Goal: Information Seeking & Learning: Learn about a topic

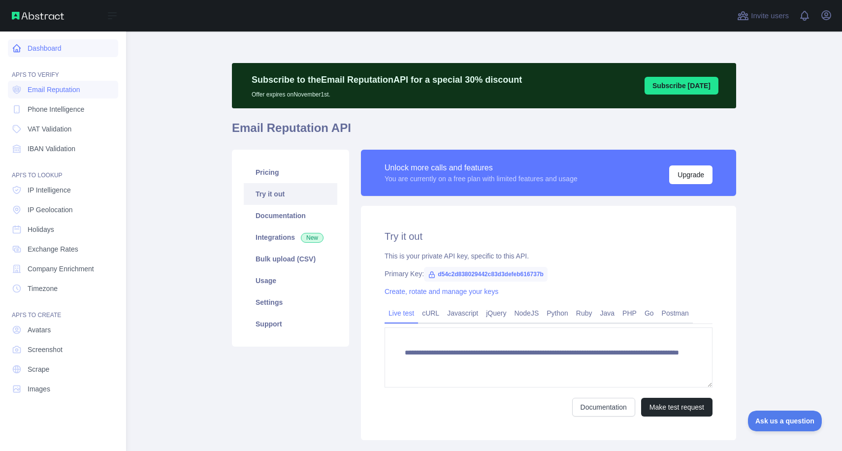
click at [19, 43] on icon at bounding box center [17, 48] width 10 height 10
click at [51, 103] on link "Phone Intelligence" at bounding box center [63, 109] width 110 height 18
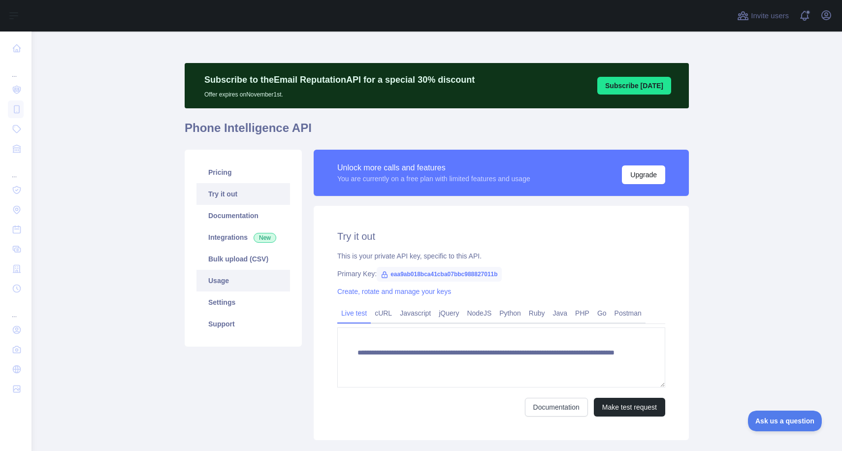
click at [223, 282] on link "Usage" at bounding box center [243, 281] width 94 height 22
click at [829, 16] on icon "button" at bounding box center [826, 15] width 12 height 12
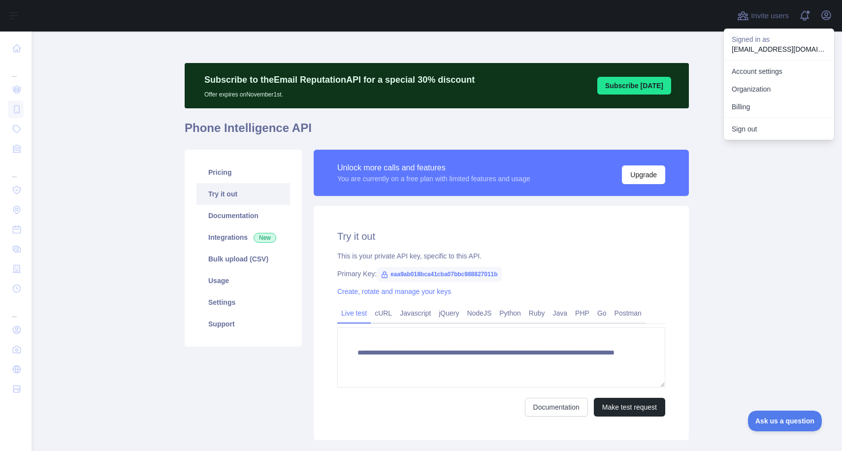
click at [73, 157] on main "**********" at bounding box center [437, 242] width 810 height 420
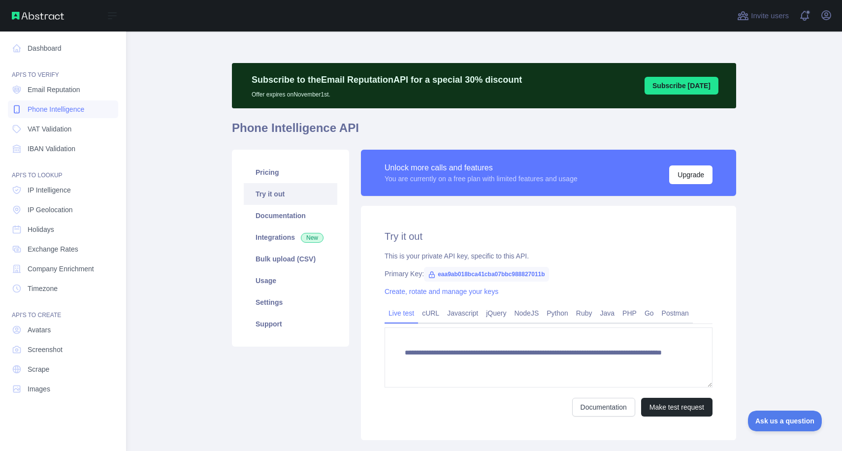
click at [57, 112] on span "Phone Intelligence" at bounding box center [56, 109] width 57 height 10
click at [43, 50] on link "Dashboard" at bounding box center [63, 48] width 110 height 18
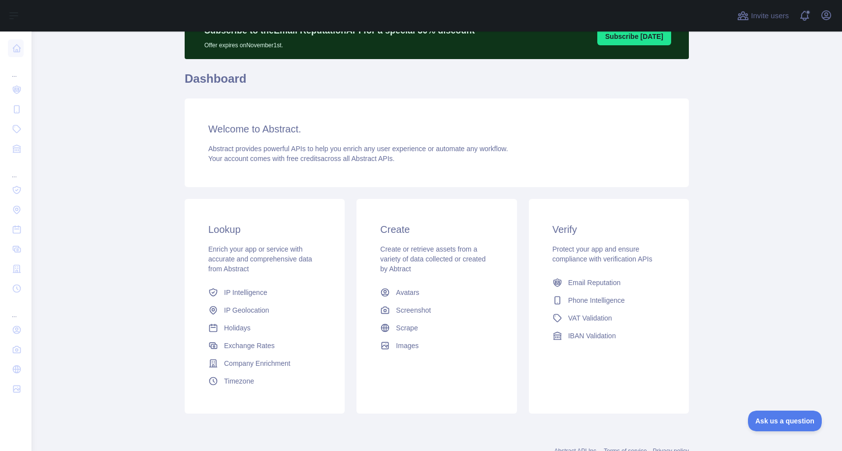
scroll to position [85, 0]
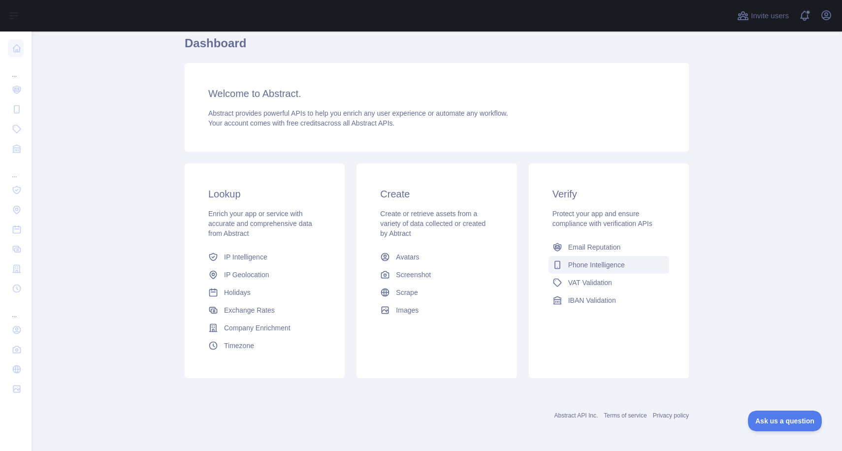
click at [582, 262] on span "Phone Intelligence" at bounding box center [596, 265] width 57 height 10
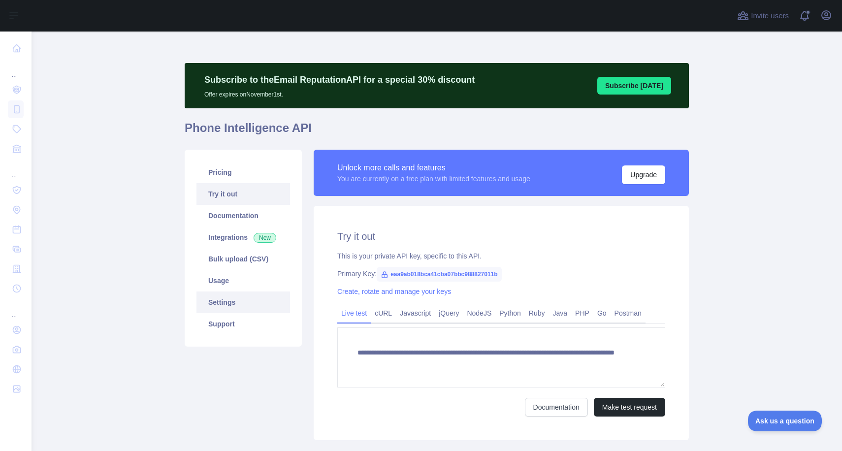
click at [238, 299] on link "Settings" at bounding box center [243, 303] width 94 height 22
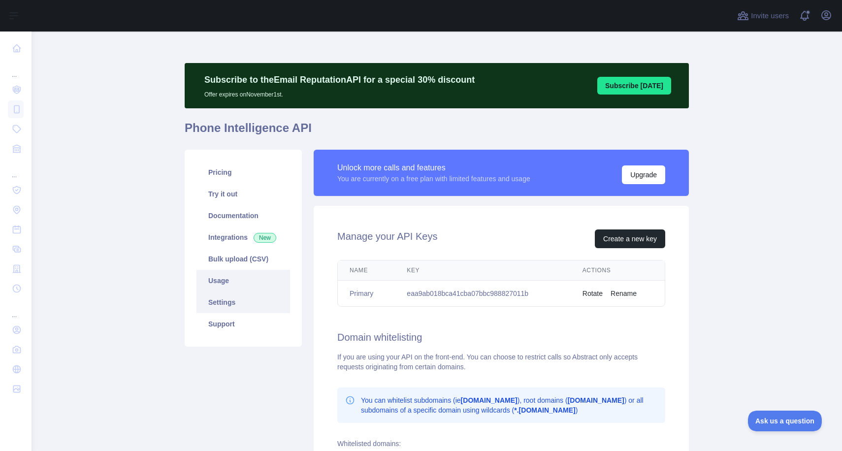
click at [224, 279] on link "Usage" at bounding box center [243, 281] width 94 height 22
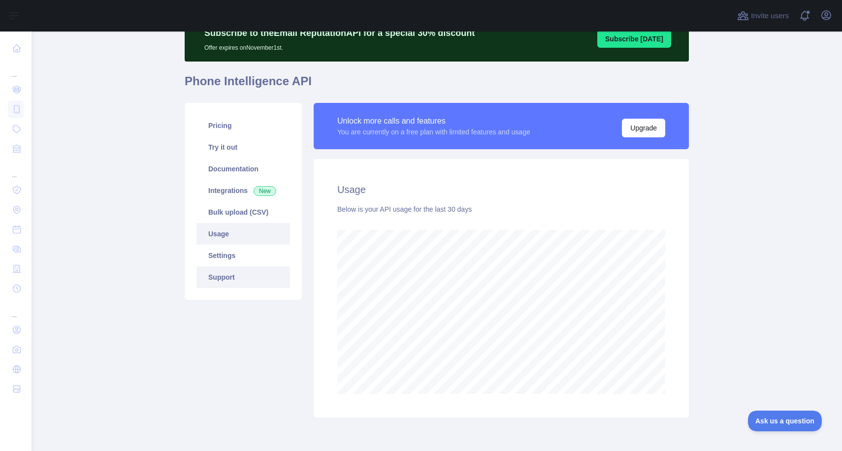
scroll to position [31, 0]
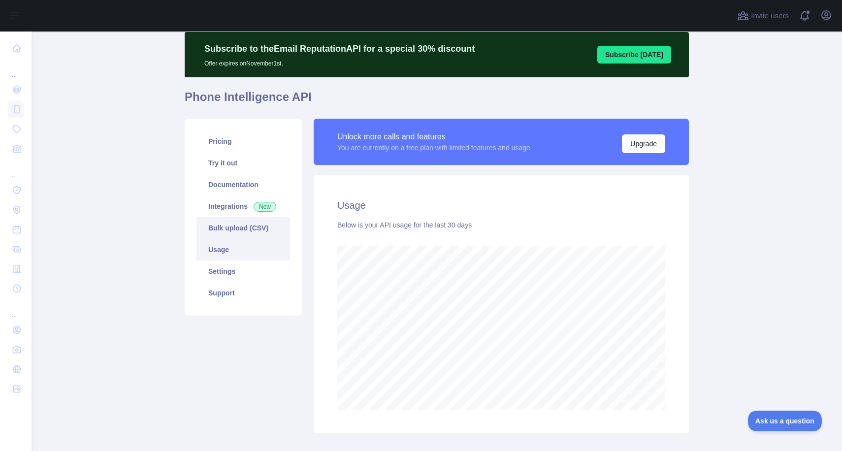
click at [221, 222] on link "Bulk upload (CSV)" at bounding box center [243, 228] width 94 height 22
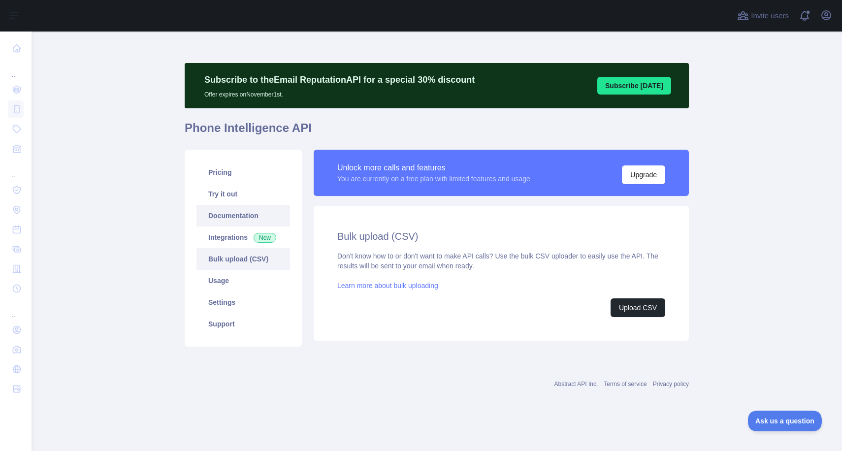
click at [221, 212] on link "Documentation" at bounding box center [243, 216] width 94 height 22
click at [258, 301] on link "Settings" at bounding box center [243, 303] width 94 height 22
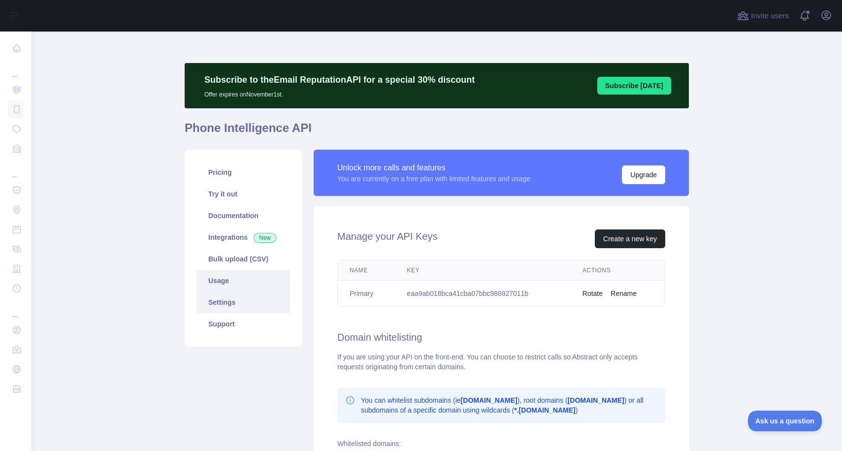
click at [240, 280] on link "Usage" at bounding box center [243, 281] width 94 height 22
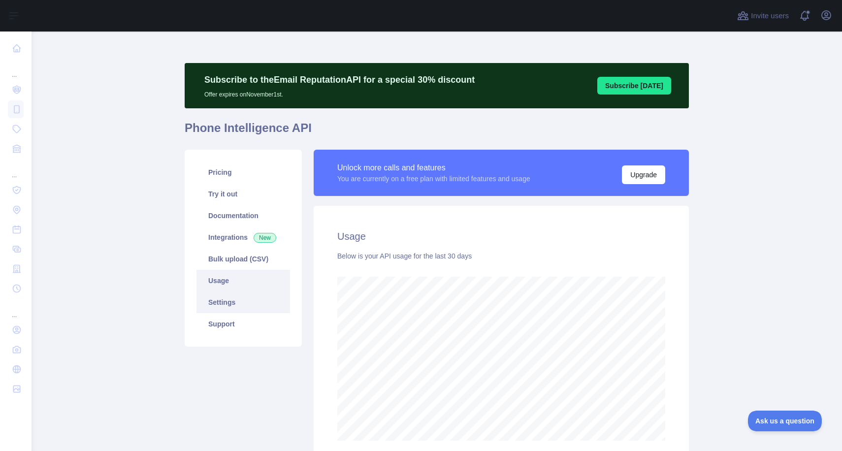
click at [250, 303] on link "Settings" at bounding box center [243, 303] width 94 height 22
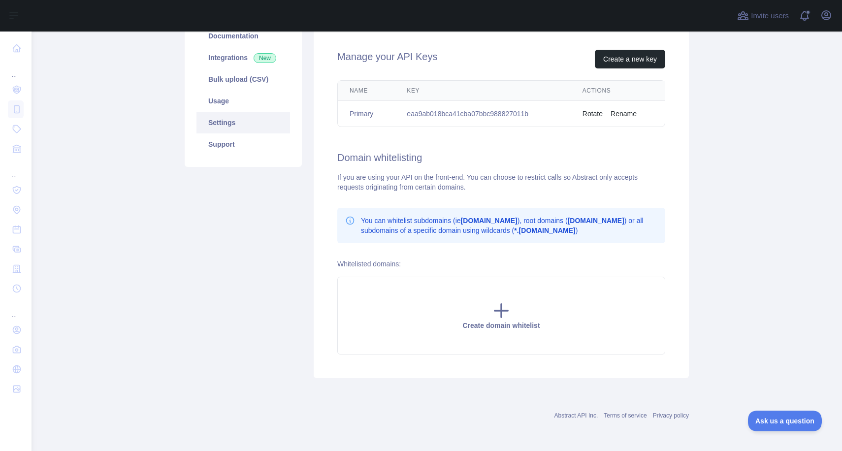
scroll to position [55, 0]
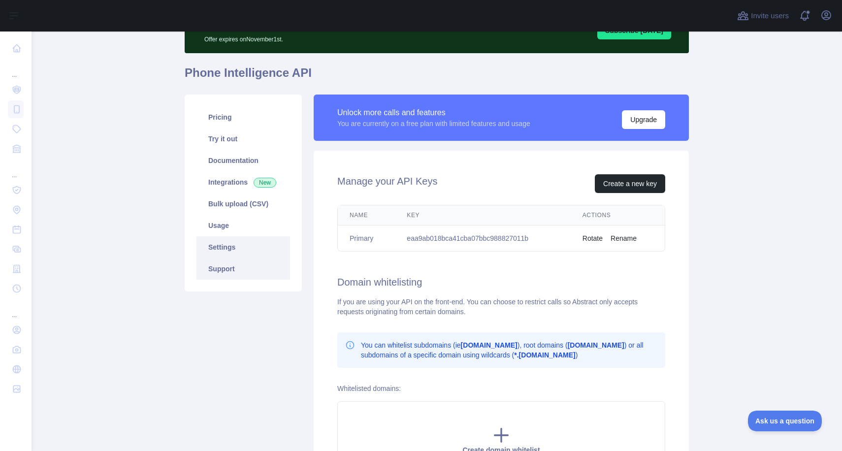
click at [232, 264] on link "Support" at bounding box center [243, 269] width 94 height 22
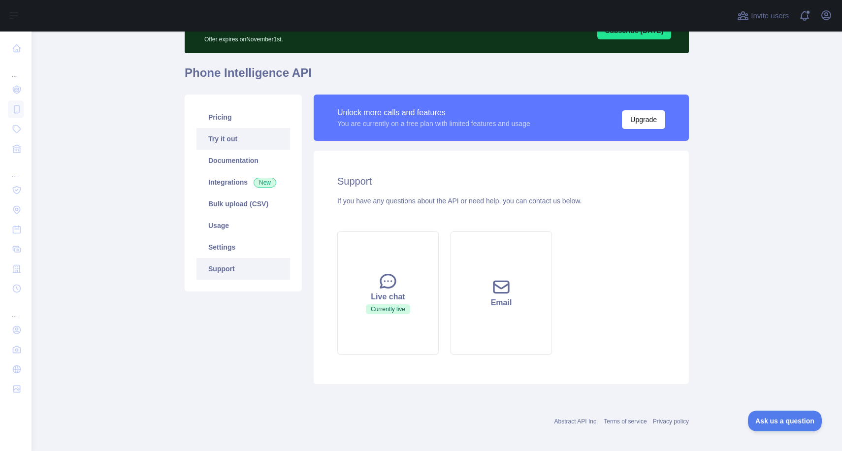
click at [222, 138] on link "Try it out" at bounding box center [243, 139] width 94 height 22
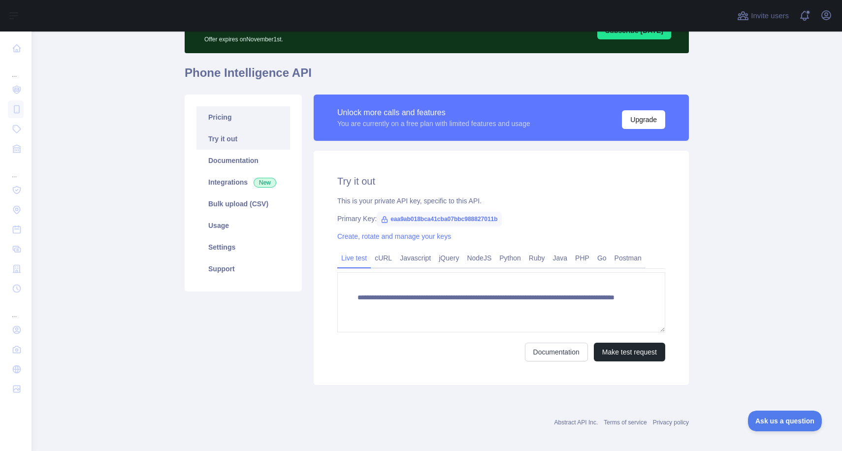
click at [219, 118] on link "Pricing" at bounding box center [243, 117] width 94 height 22
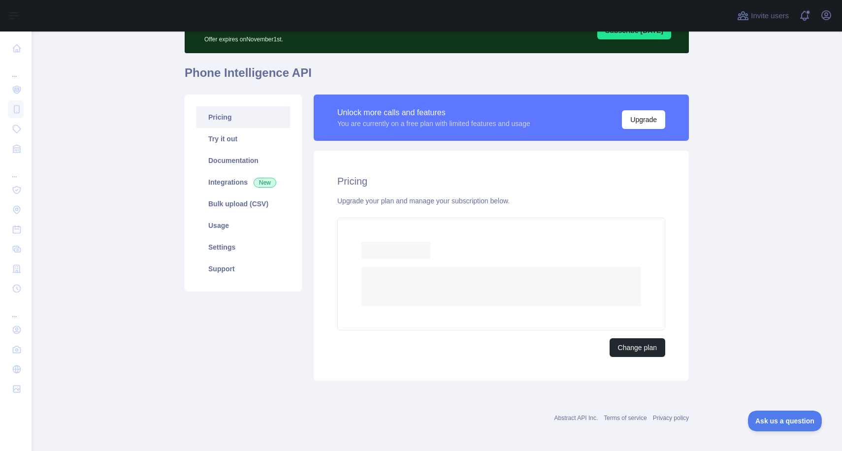
scroll to position [31, 0]
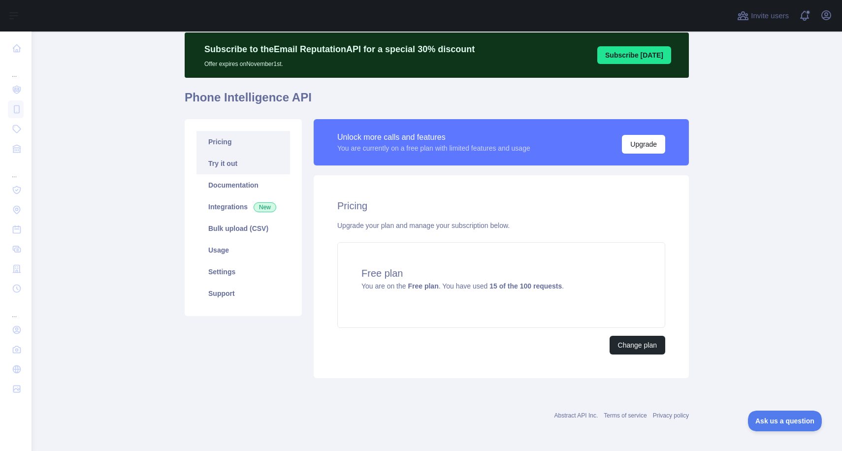
click at [222, 162] on link "Try it out" at bounding box center [243, 164] width 94 height 22
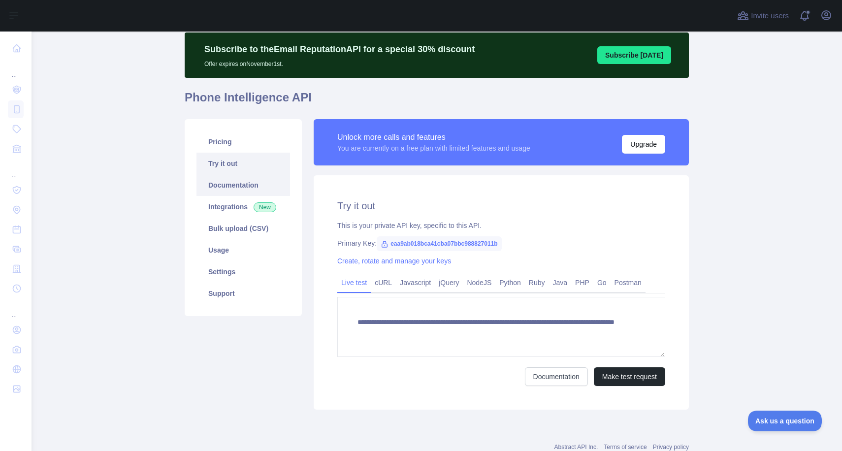
click at [224, 184] on link "Documentation" at bounding box center [243, 185] width 94 height 22
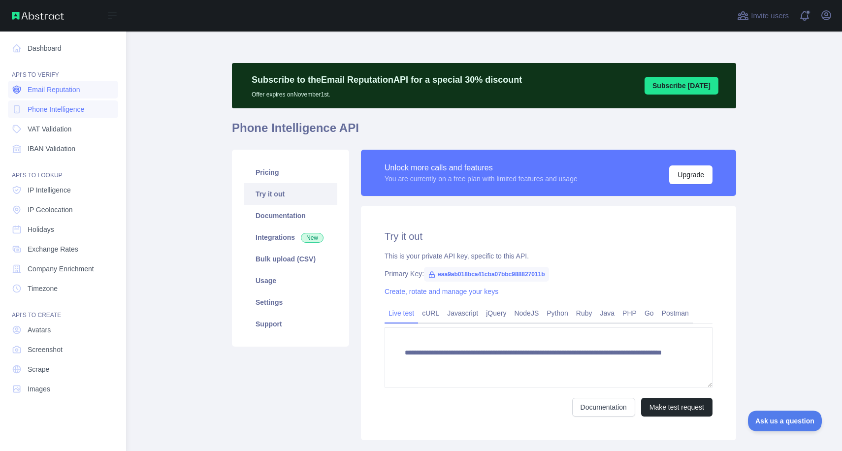
click at [50, 94] on span "Email Reputation" at bounding box center [54, 90] width 53 height 10
click at [50, 47] on link "Dashboard" at bounding box center [63, 48] width 110 height 18
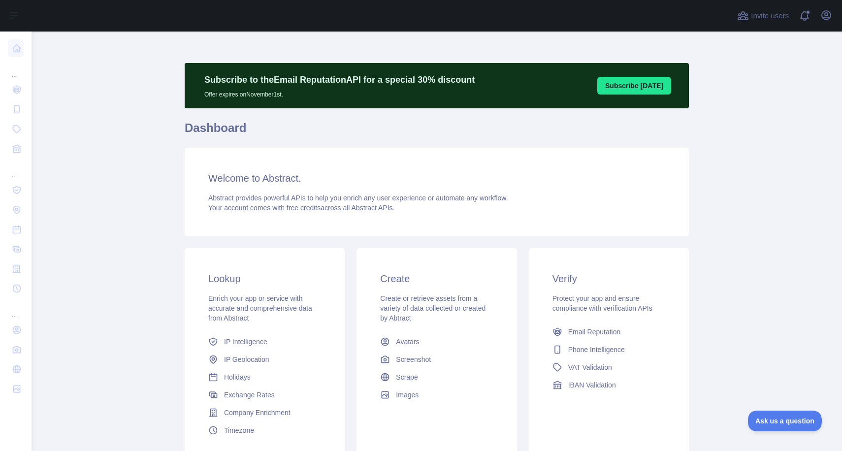
scroll to position [85, 0]
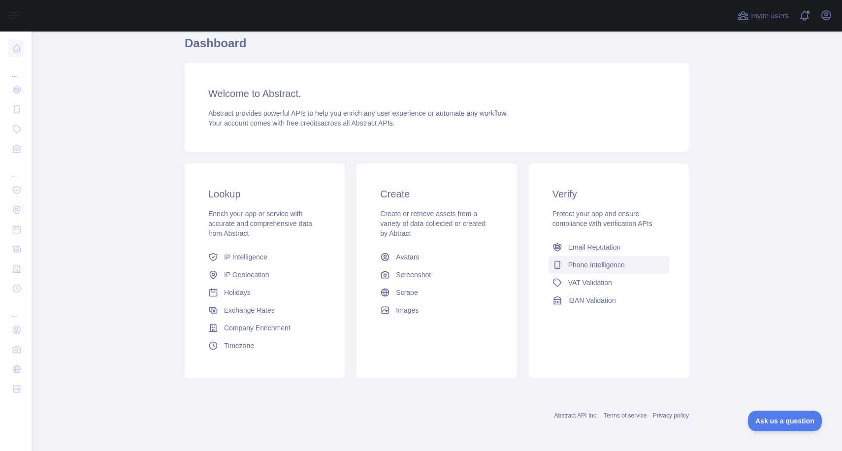
click at [582, 262] on span "Phone Intelligence" at bounding box center [596, 265] width 57 height 10
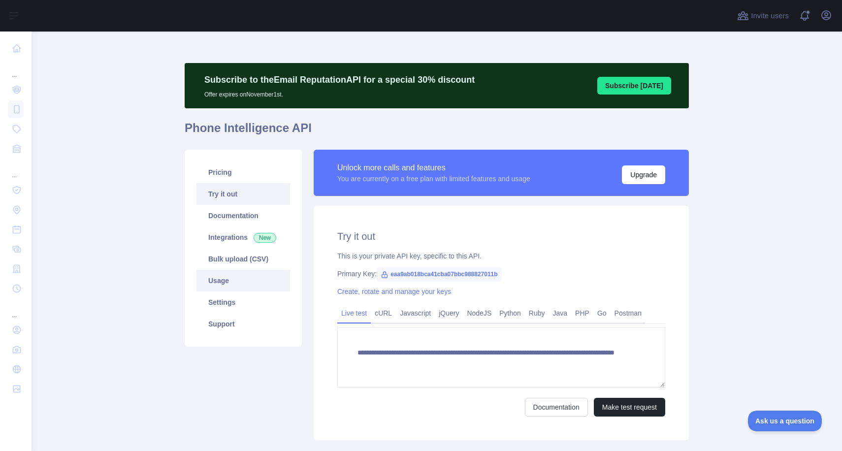
click at [227, 279] on link "Usage" at bounding box center [243, 281] width 94 height 22
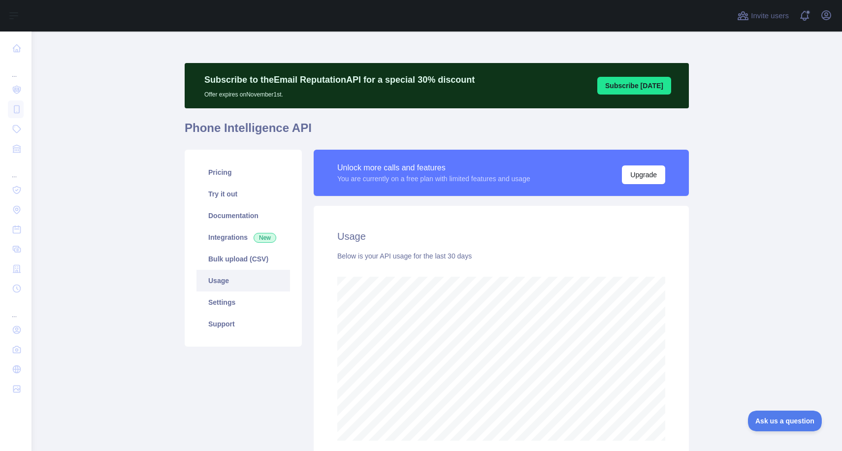
scroll to position [420, 810]
click at [234, 211] on link "Documentation" at bounding box center [243, 216] width 94 height 22
